Goal: Information Seeking & Learning: Learn about a topic

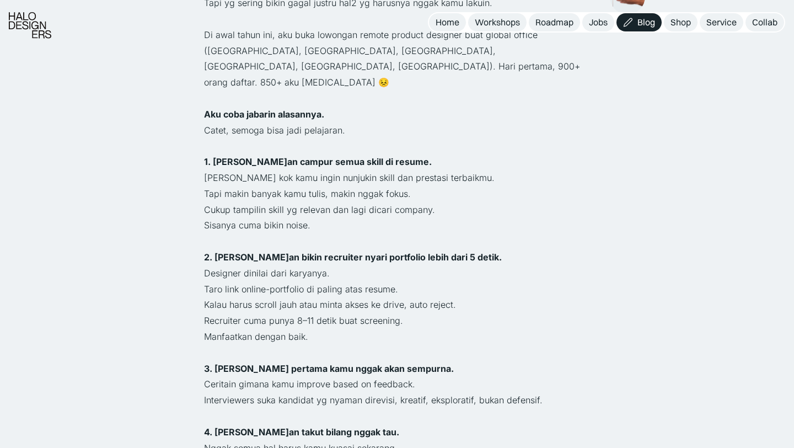
scroll to position [481, 0]
click at [562, 281] on p "Taro link online-portfolio di paling atas resume." at bounding box center [397, 289] width 386 height 16
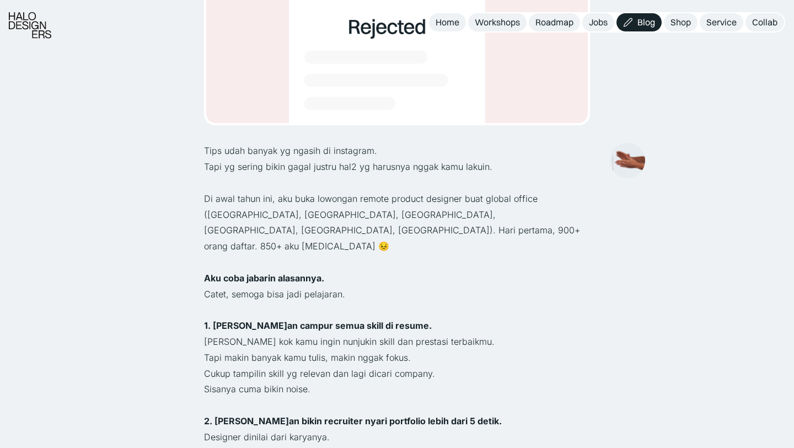
scroll to position [319, 0]
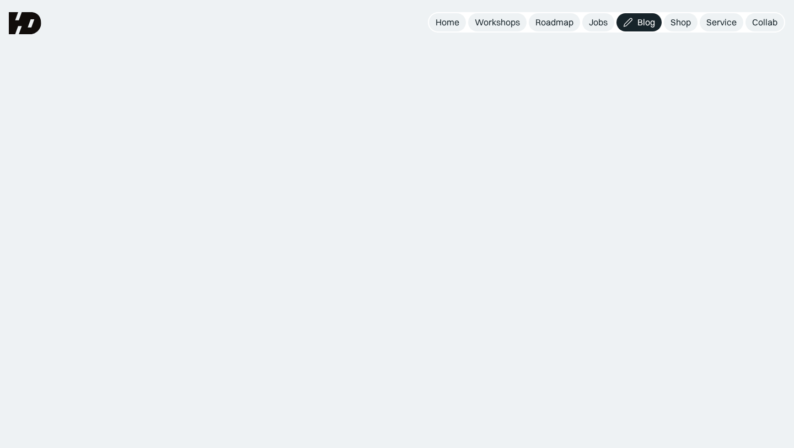
scroll to position [319, 0]
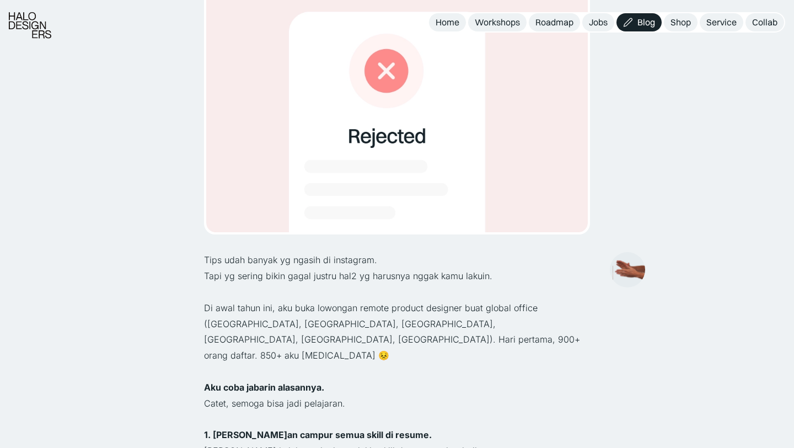
scroll to position [0, 0]
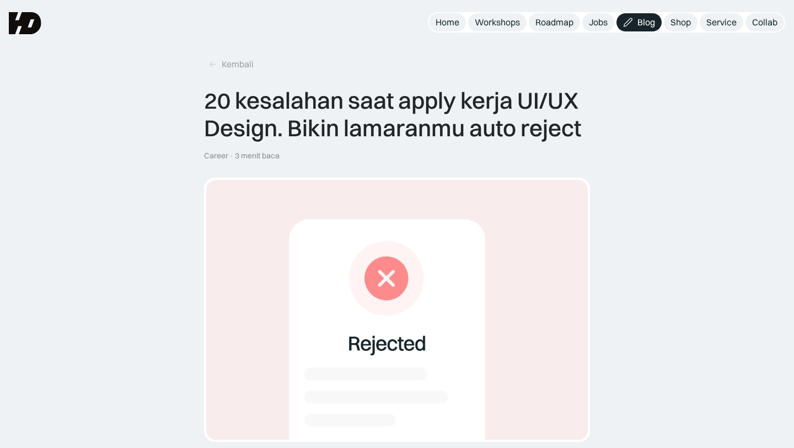
click at [638, 16] on link "Blog" at bounding box center [639, 22] width 45 height 18
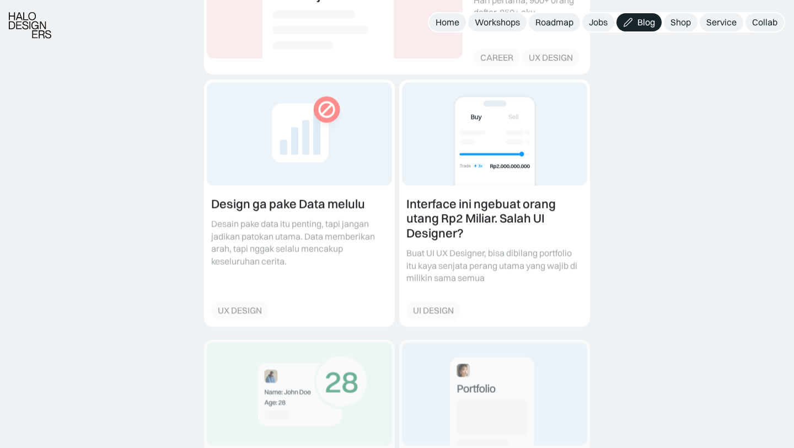
scroll to position [365, 0]
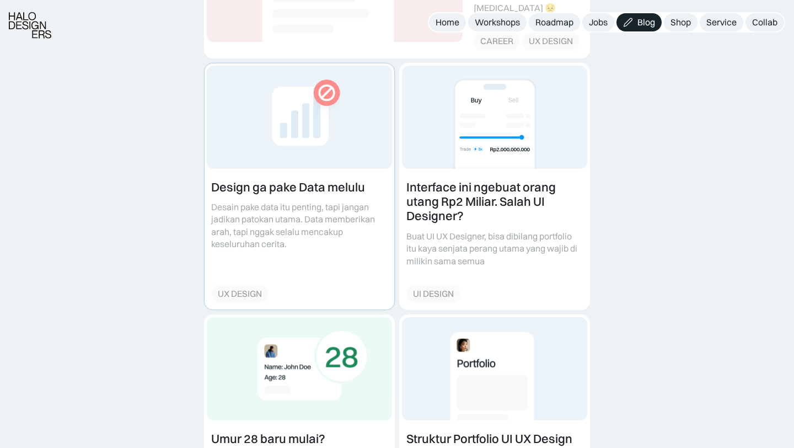
click at [304, 240] on link at bounding box center [300, 186] width 190 height 246
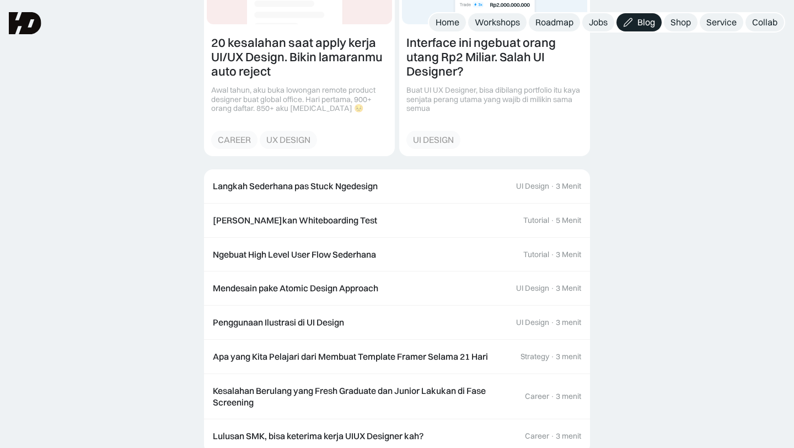
scroll to position [1245, 0]
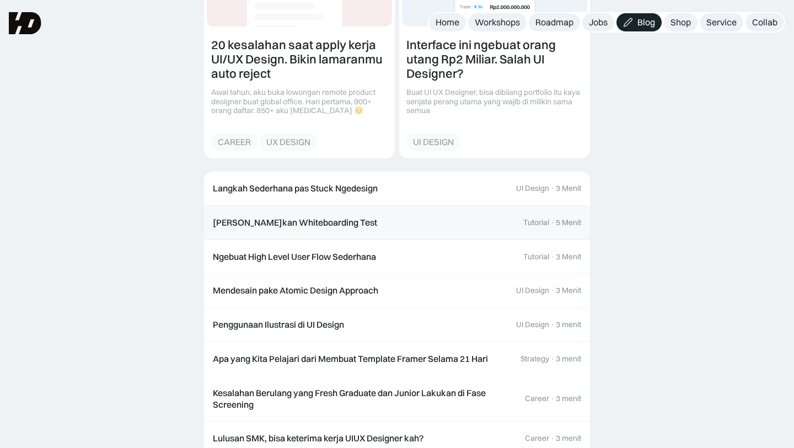
click at [343, 221] on div "[PERSON_NAME]kan Whiteboarding Test" at bounding box center [295, 223] width 164 height 12
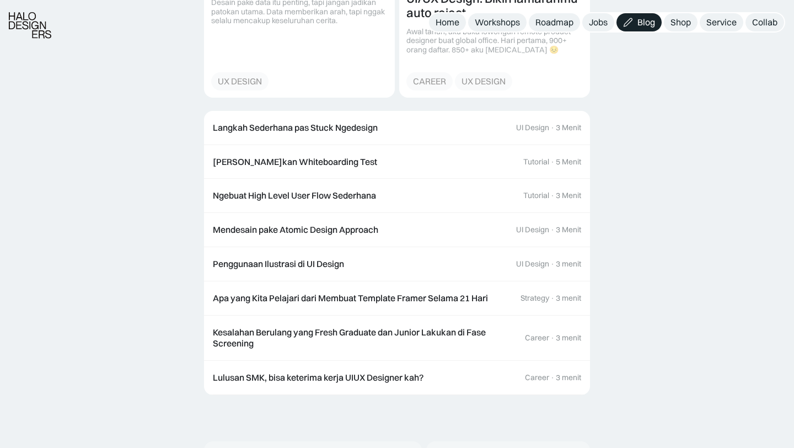
scroll to position [3258, 0]
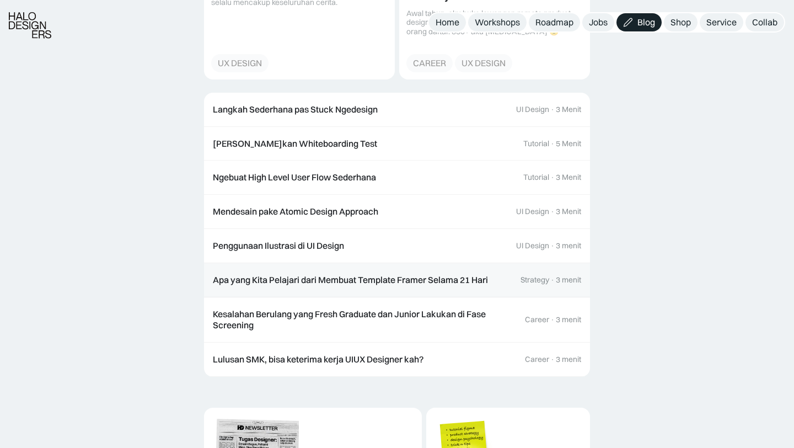
click at [469, 288] on link "Apa yang Kita Pelajari dari Membuat Template Framer Selama 21 Hari Strategy · 3…" at bounding box center [397, 280] width 386 height 34
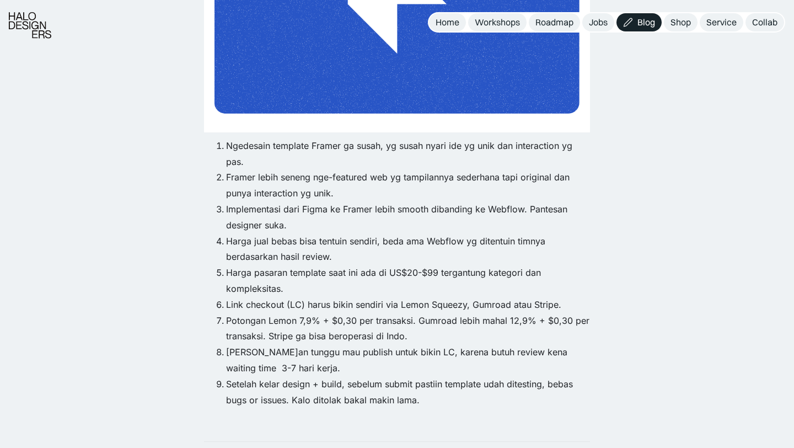
scroll to position [353, 0]
